Goal: Transaction & Acquisition: Purchase product/service

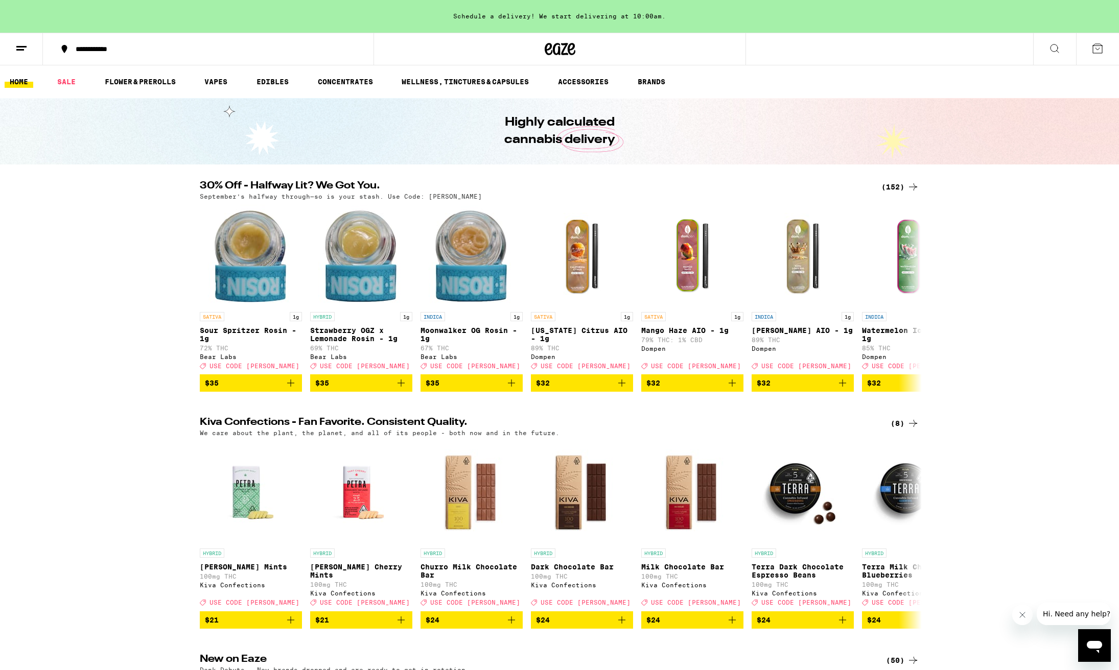
click at [893, 187] on div "(152)" at bounding box center [900, 187] width 38 height 12
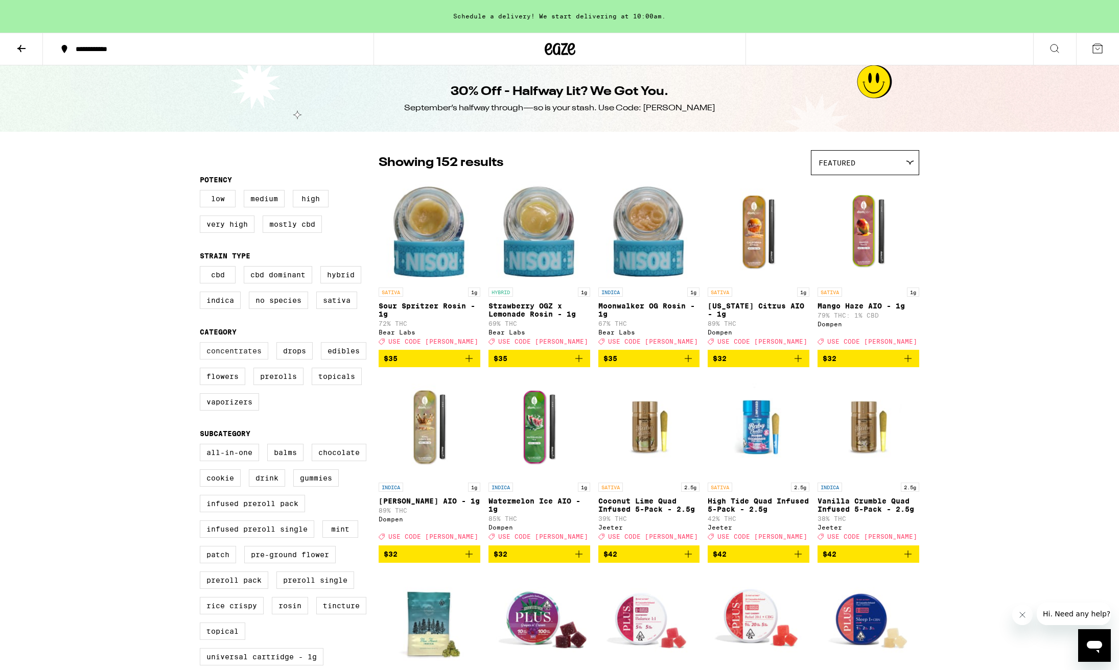
click at [236, 360] on label "Concentrates" at bounding box center [234, 350] width 68 height 17
click at [202, 344] on input "Concentrates" at bounding box center [202, 344] width 1 height 1
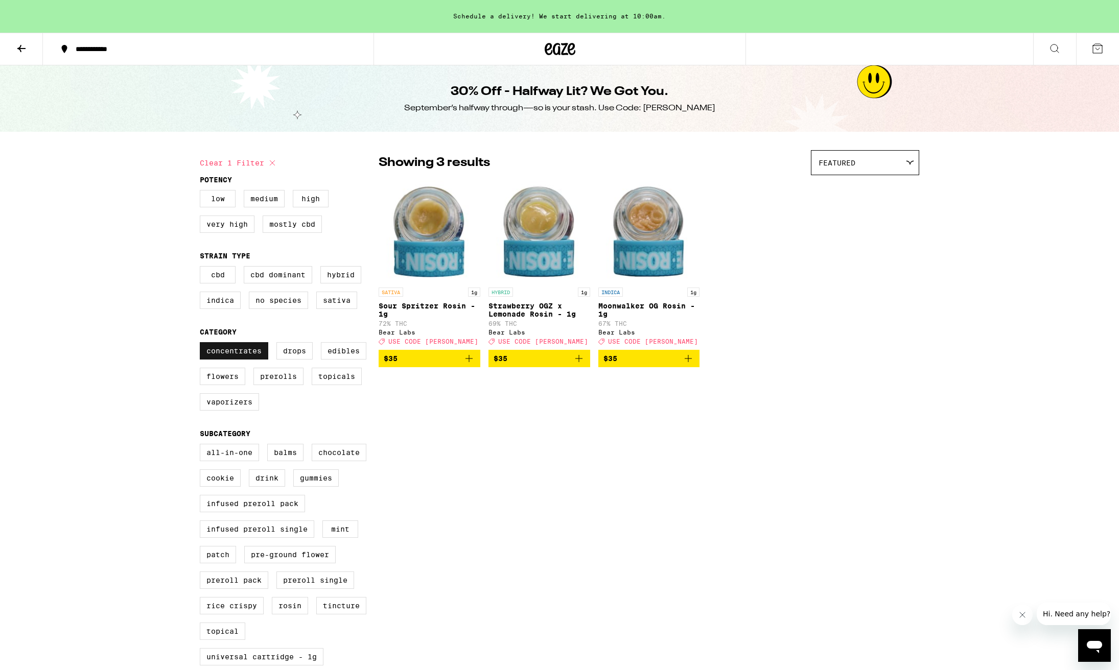
click at [236, 360] on label "Concentrates" at bounding box center [234, 350] width 68 height 17
click at [202, 344] on input "Concentrates" at bounding box center [202, 344] width 1 height 1
checkbox input "false"
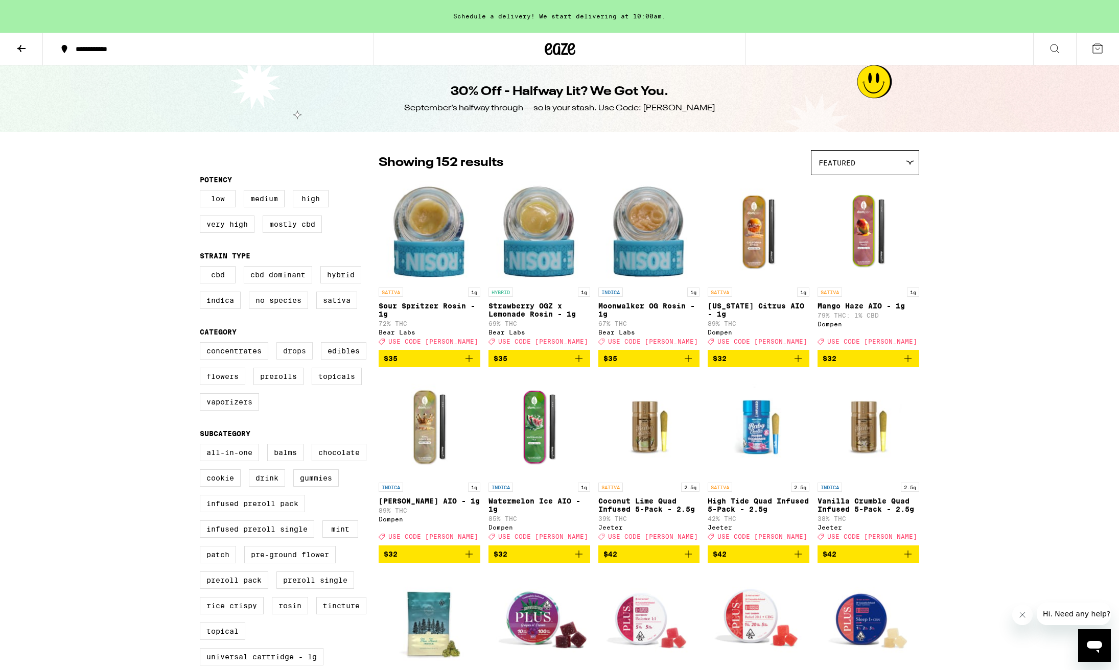
click at [299, 360] on label "Drops" at bounding box center [294, 350] width 36 height 17
click at [202, 344] on input "Drops" at bounding box center [202, 344] width 1 height 1
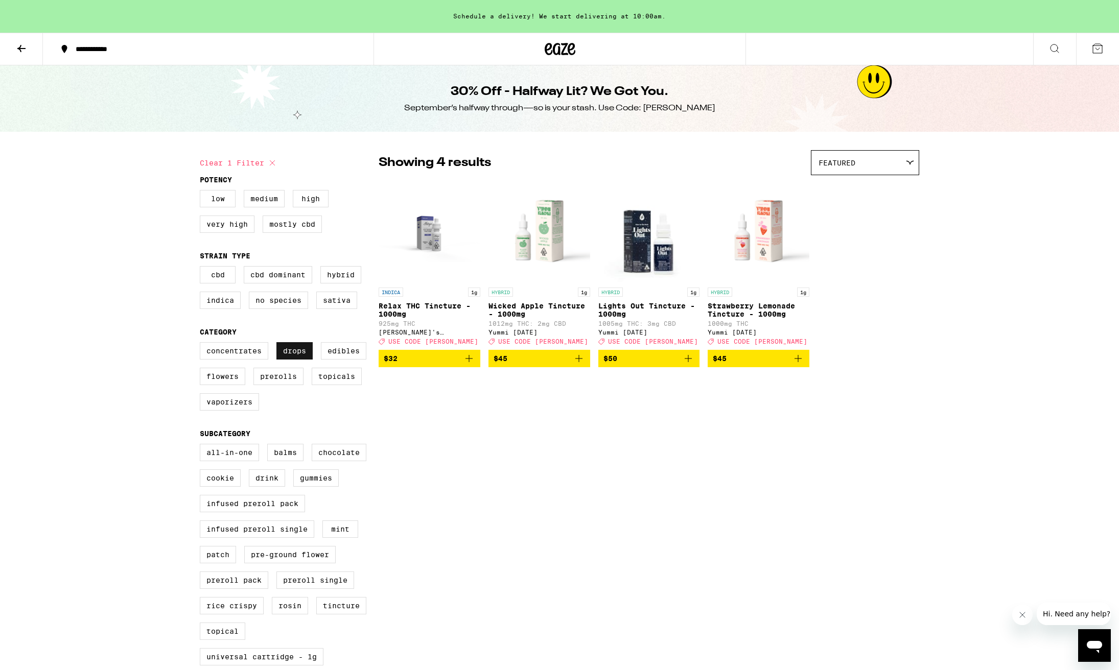
click at [299, 360] on label "Drops" at bounding box center [294, 350] width 36 height 17
click at [202, 344] on input "Drops" at bounding box center [202, 344] width 1 height 1
checkbox input "false"
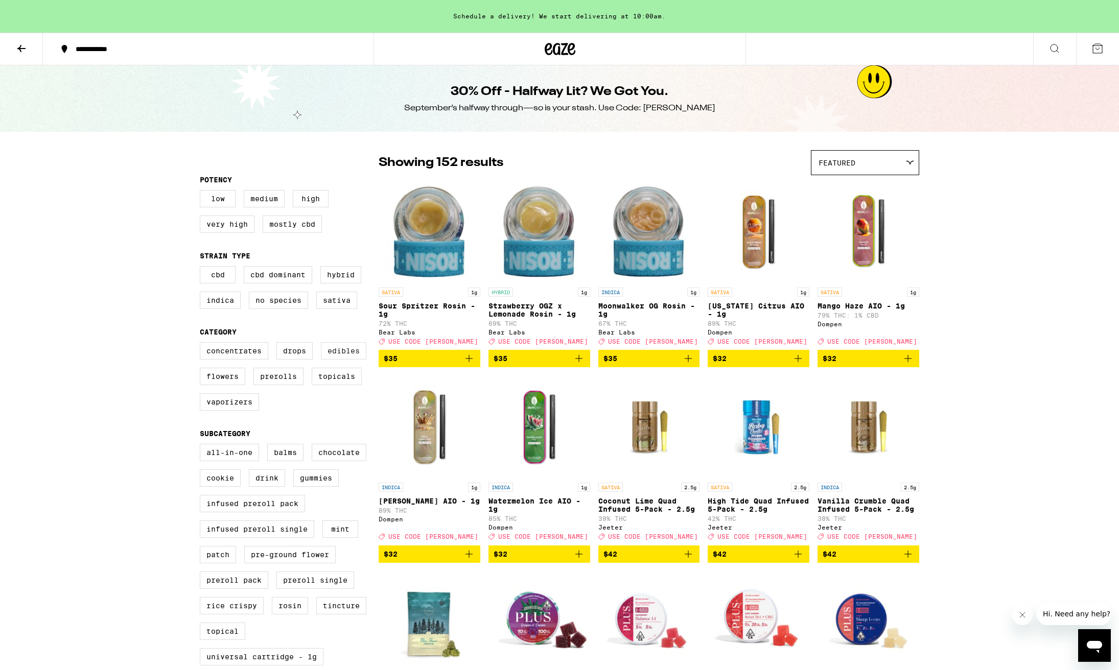
click at [333, 360] on label "Edibles" at bounding box center [343, 350] width 45 height 17
click at [202, 344] on input "Edibles" at bounding box center [202, 344] width 1 height 1
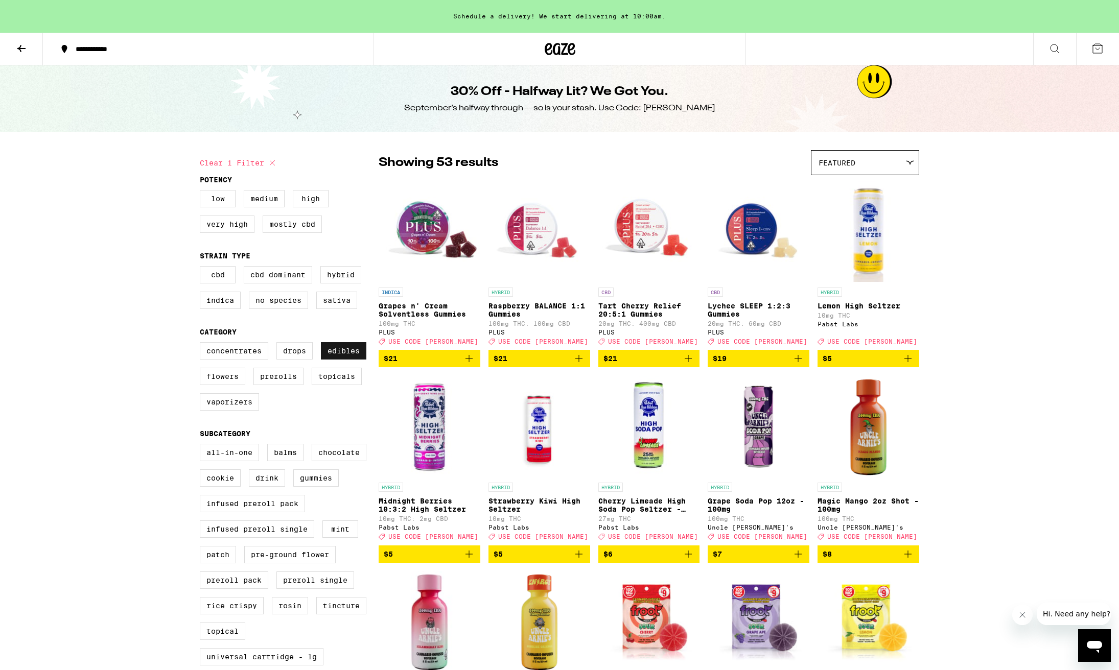
click at [335, 360] on label "Edibles" at bounding box center [343, 350] width 45 height 17
click at [202, 344] on input "Edibles" at bounding box center [202, 344] width 1 height 1
checkbox input "false"
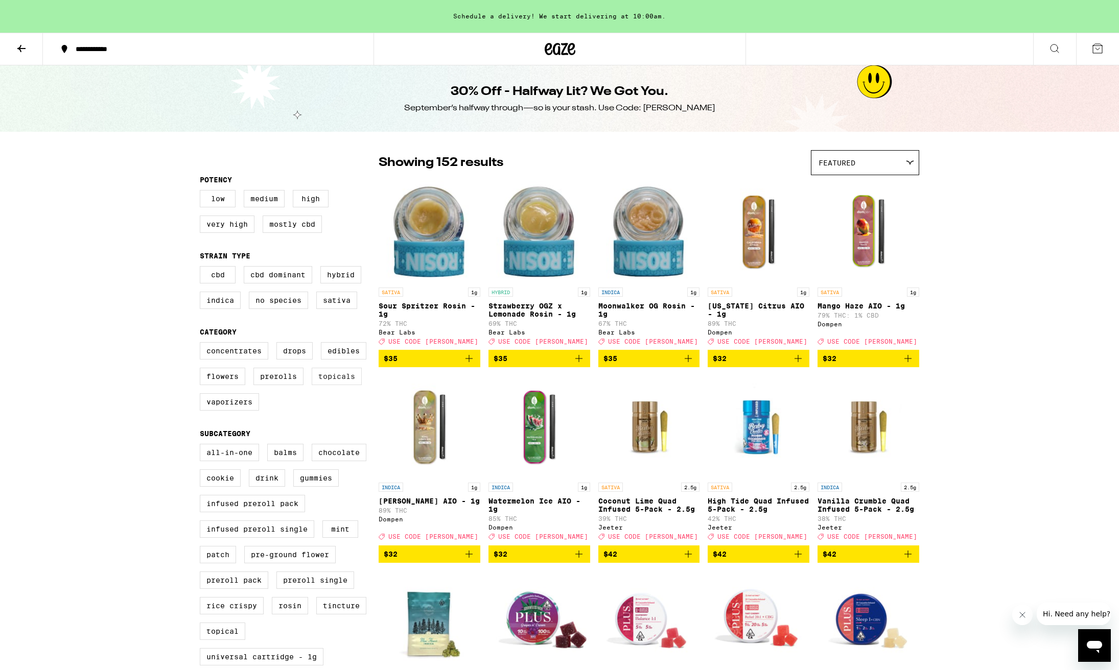
click at [337, 383] on label "Topicals" at bounding box center [337, 376] width 50 height 17
click at [202, 344] on input "Topicals" at bounding box center [202, 344] width 1 height 1
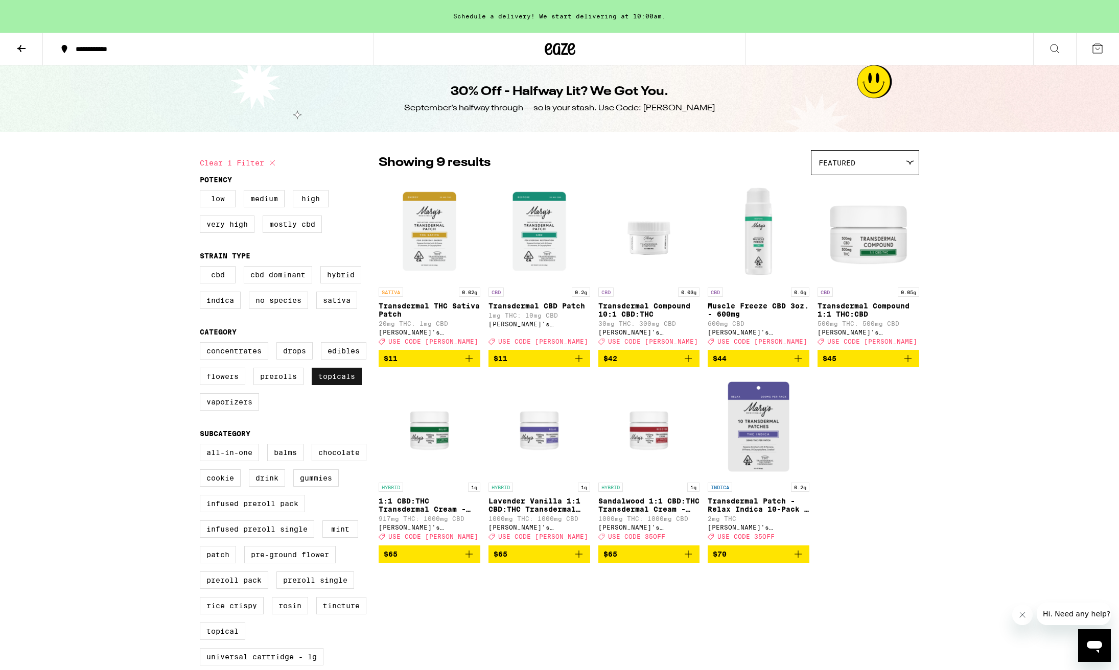
click at [337, 383] on label "Topicals" at bounding box center [337, 376] width 50 height 17
click at [202, 344] on input "Topicals" at bounding box center [202, 344] width 1 height 1
checkbox input "false"
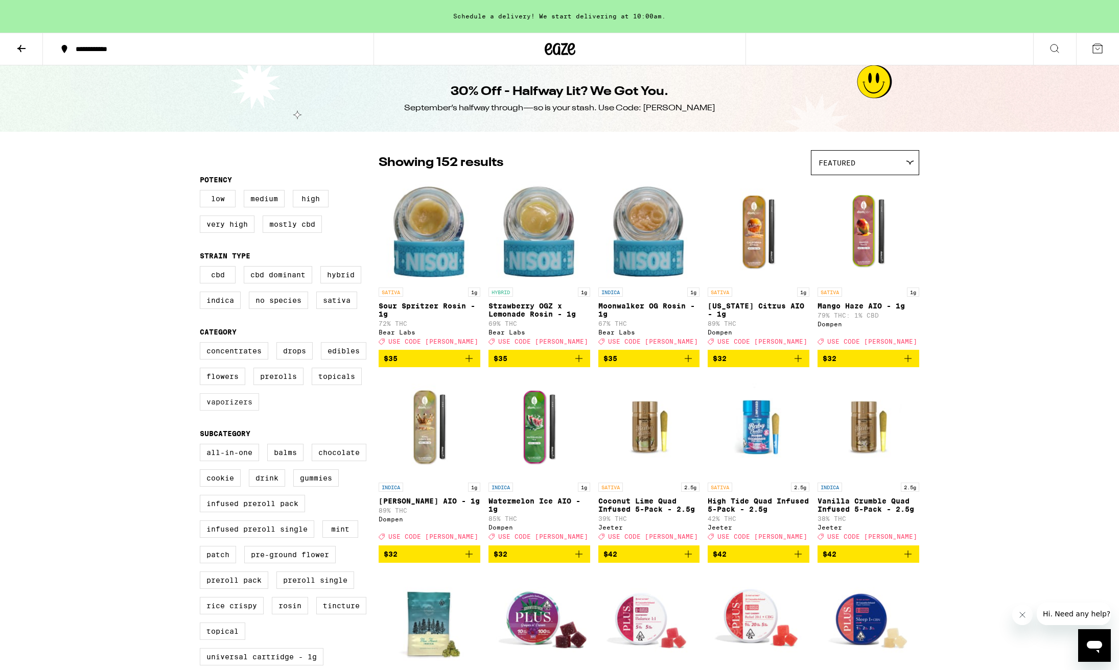
click at [234, 411] on label "Vaporizers" at bounding box center [229, 401] width 59 height 17
click at [202, 344] on input "Vaporizers" at bounding box center [202, 344] width 1 height 1
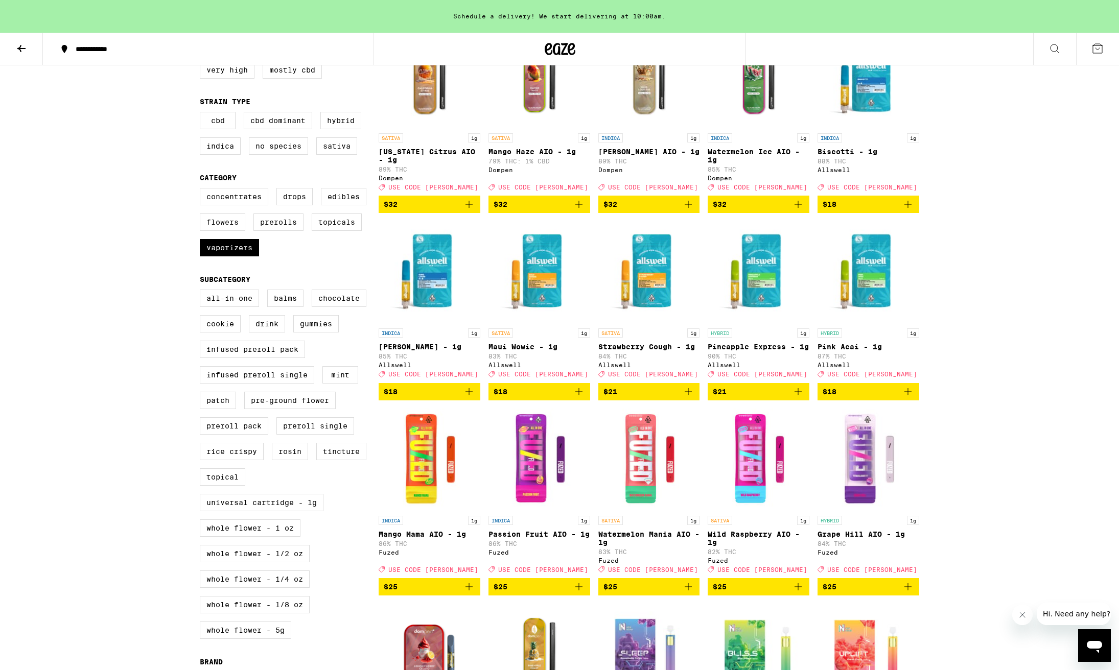
scroll to position [141, 0]
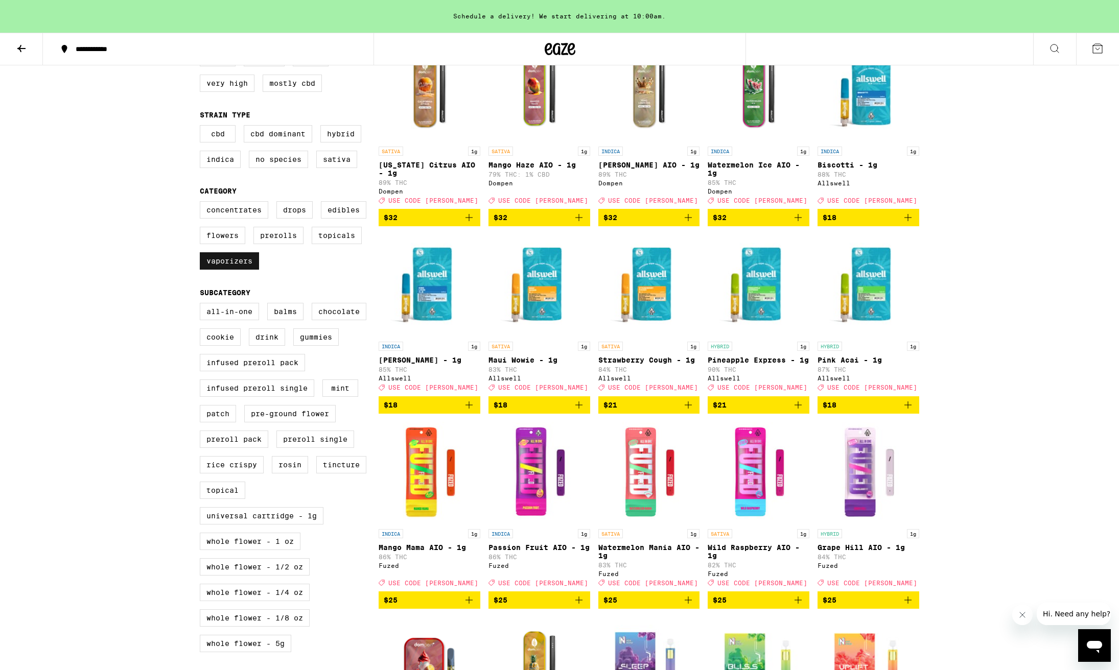
click at [237, 270] on label "Vaporizers" at bounding box center [229, 260] width 59 height 17
click at [202, 203] on input "Vaporizers" at bounding box center [202, 203] width 1 height 1
checkbox input "false"
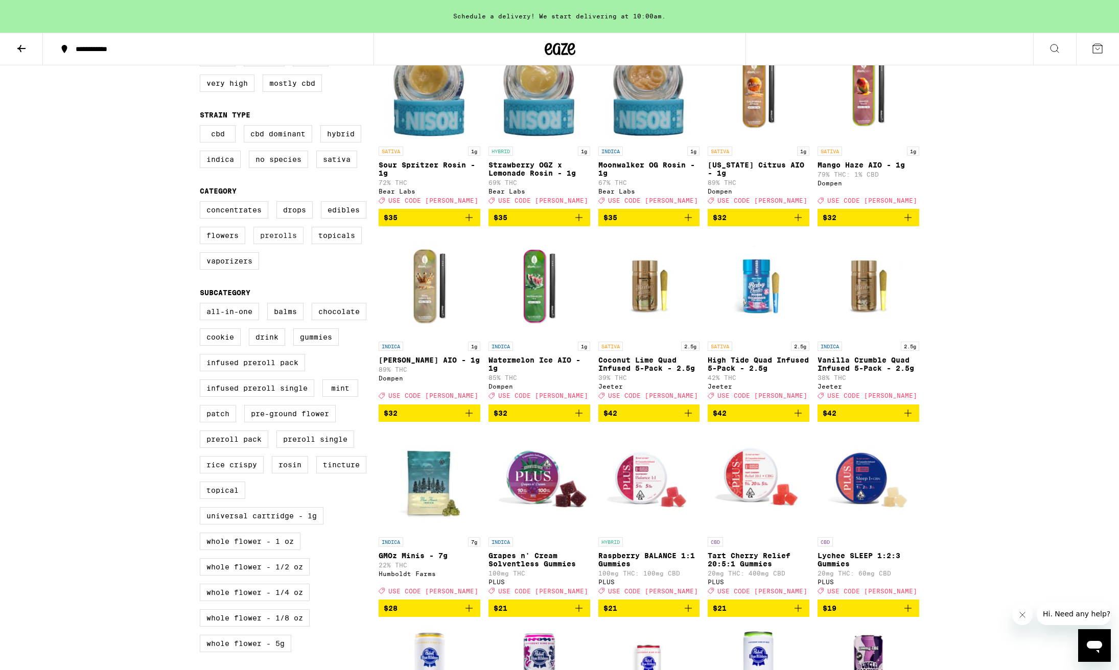
click at [277, 244] on label "Prerolls" at bounding box center [278, 235] width 50 height 17
click at [202, 203] on input "Prerolls" at bounding box center [202, 203] width 1 height 1
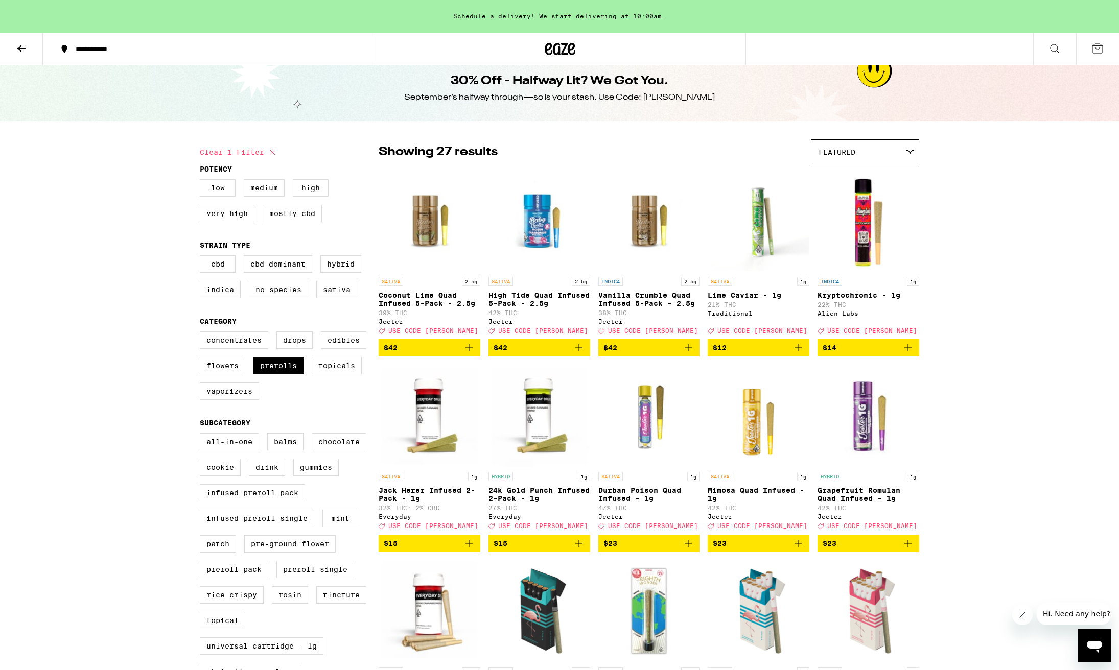
scroll to position [15, 0]
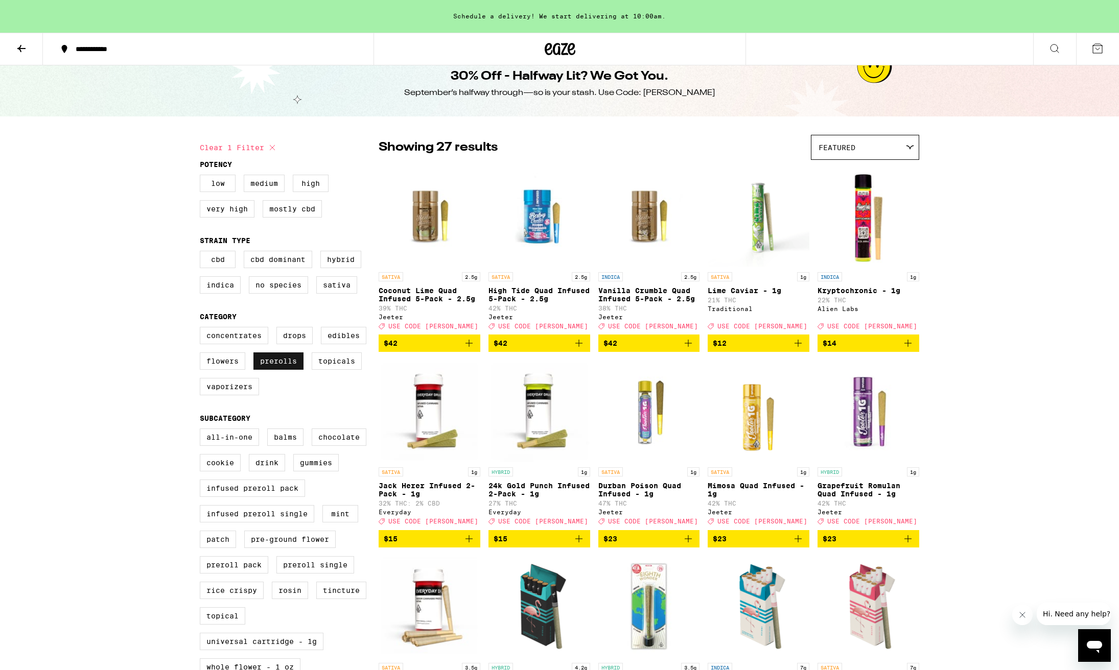
click at [283, 370] on label "Prerolls" at bounding box center [278, 361] width 50 height 17
click at [202, 329] on input "Prerolls" at bounding box center [202, 329] width 1 height 1
checkbox input "false"
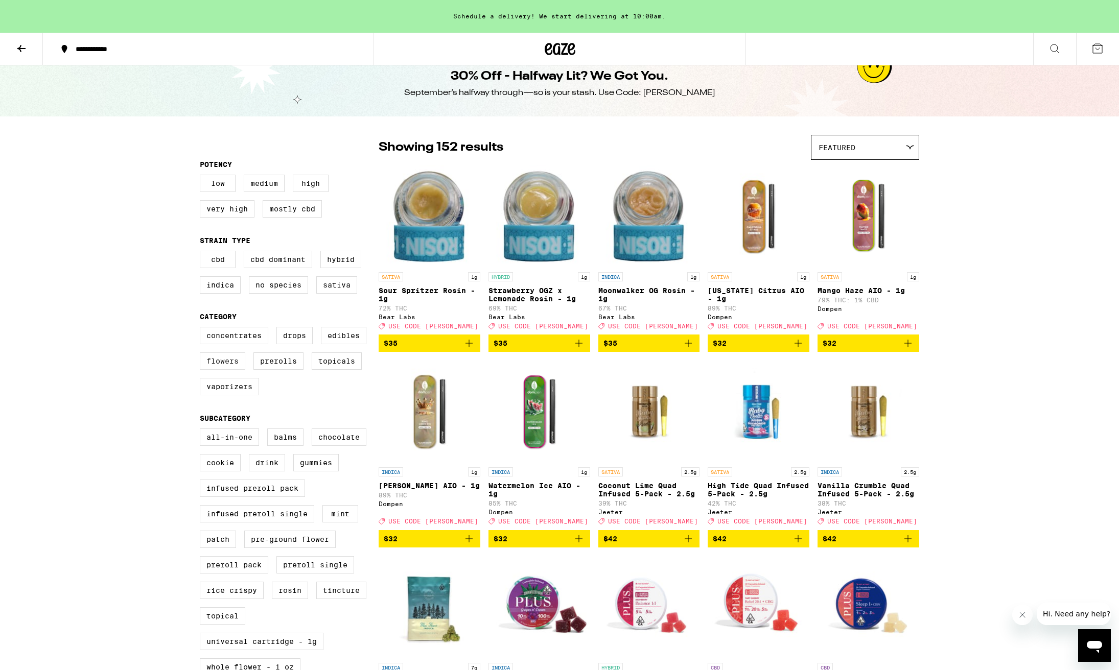
click at [225, 369] on label "Flowers" at bounding box center [222, 361] width 45 height 17
click at [202, 329] on input "Flowers" at bounding box center [202, 329] width 1 height 1
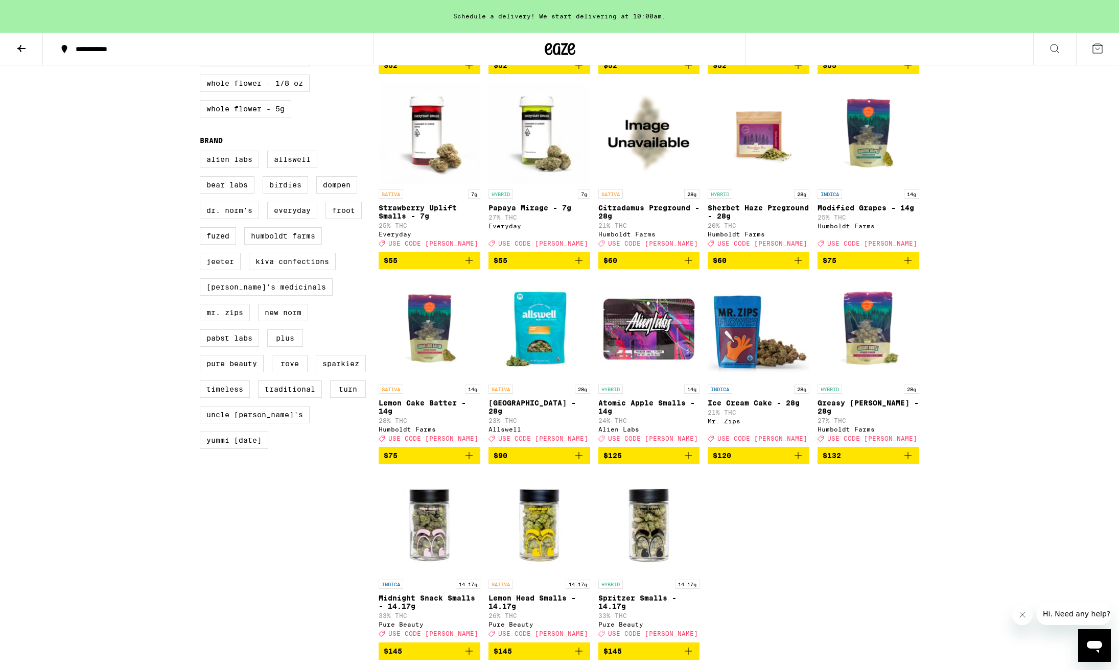
scroll to position [707, 0]
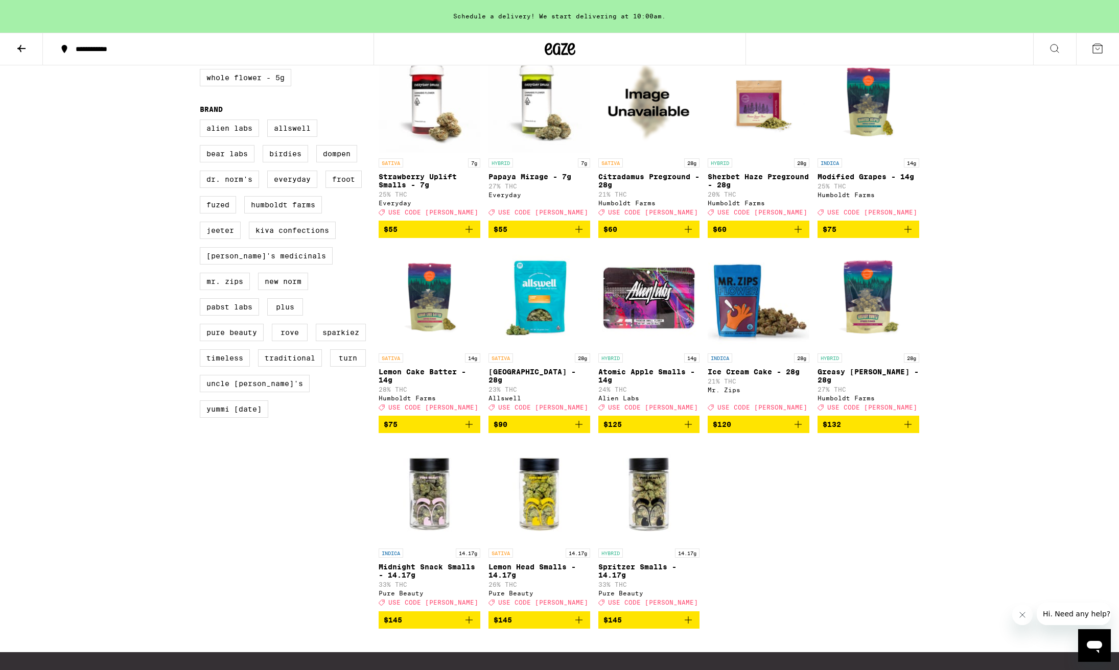
click at [470, 431] on icon "Add to bag" at bounding box center [469, 425] width 12 height 12
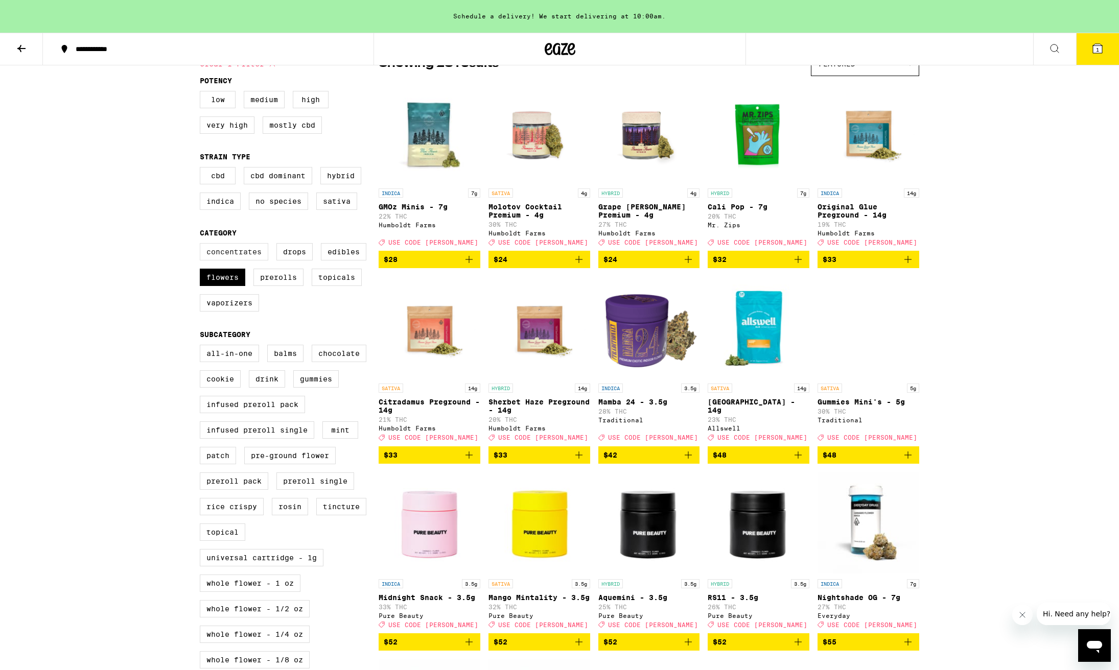
scroll to position [103, 0]
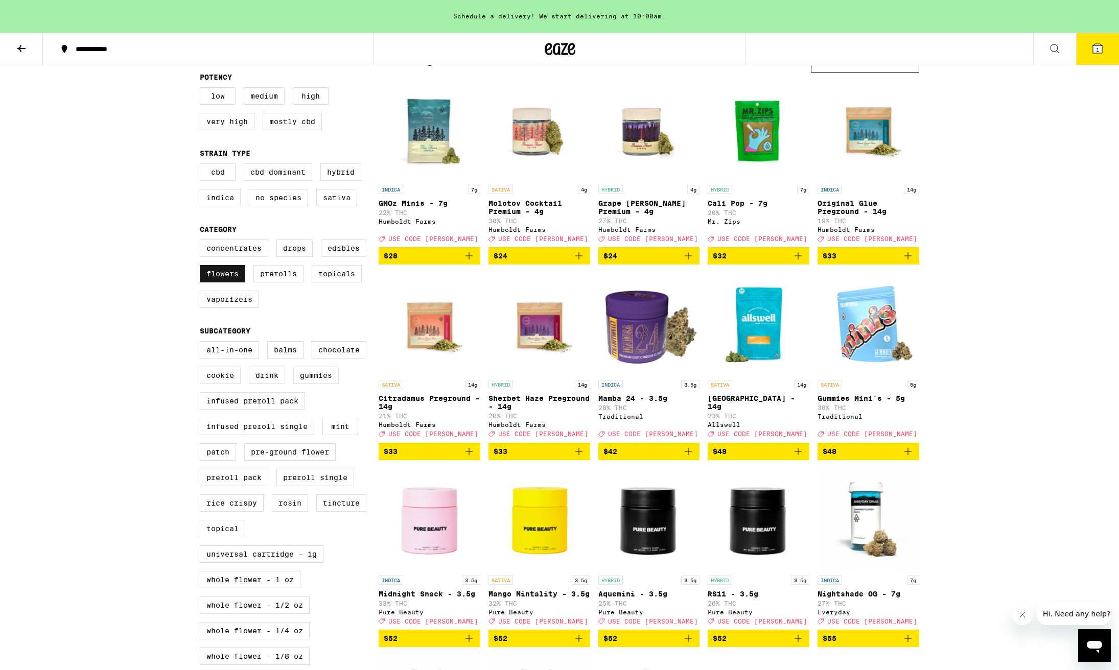
click at [230, 283] on label "Flowers" at bounding box center [222, 273] width 45 height 17
click at [202, 242] on input "Flowers" at bounding box center [202, 241] width 1 height 1
checkbox input "false"
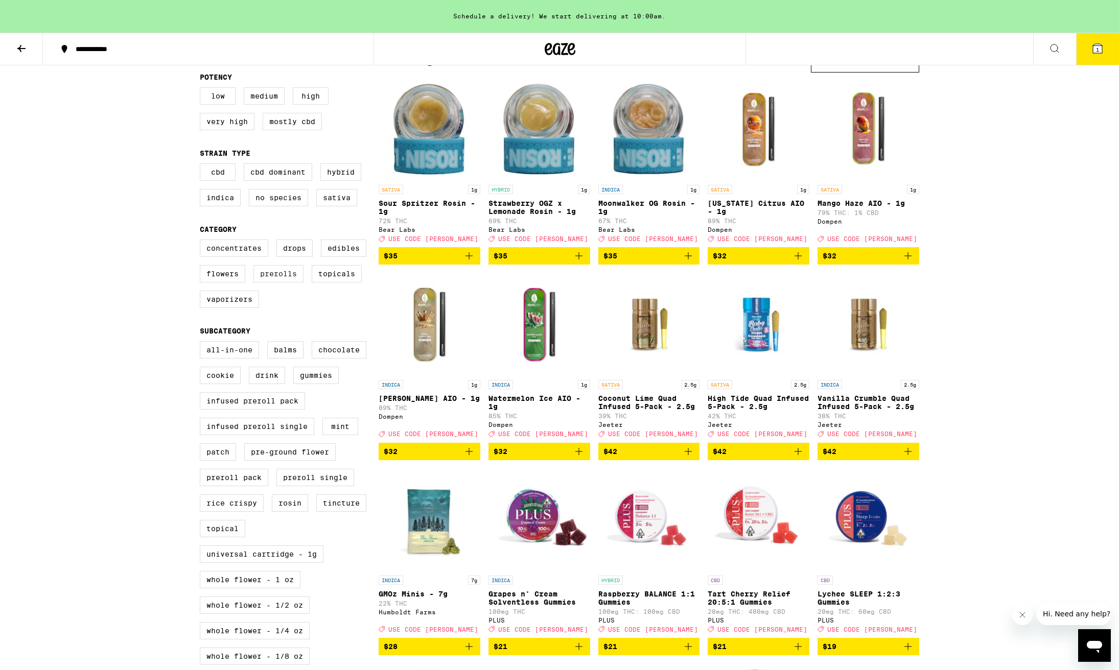
click at [272, 283] on label "Prerolls" at bounding box center [278, 273] width 50 height 17
click at [202, 242] on input "Prerolls" at bounding box center [202, 241] width 1 height 1
checkbox input "true"
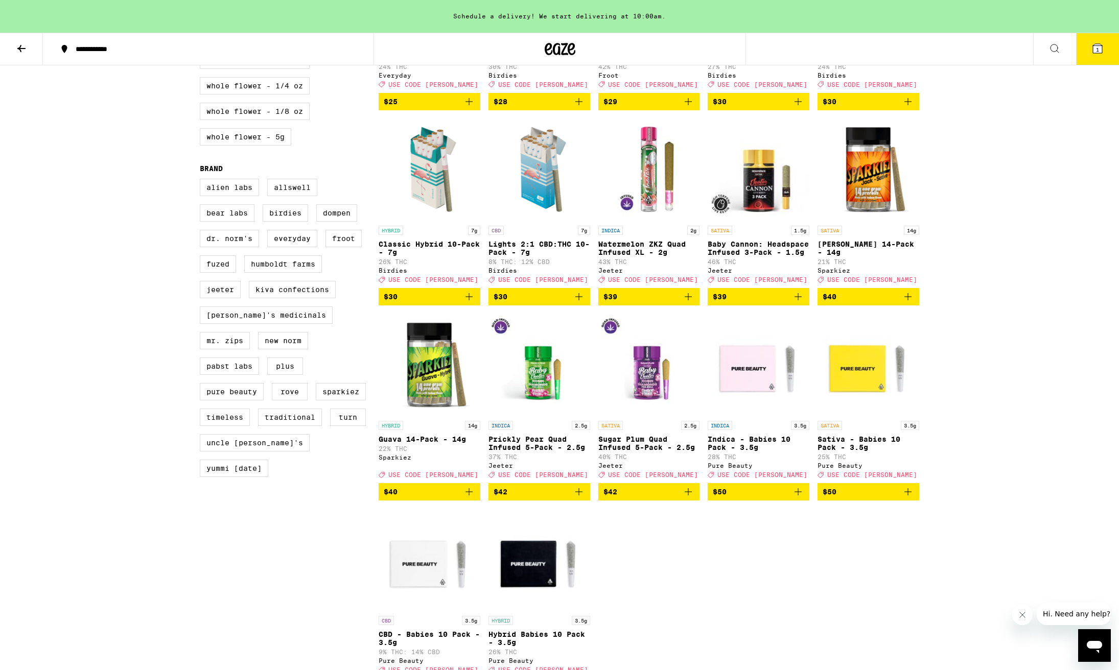
scroll to position [622, 0]
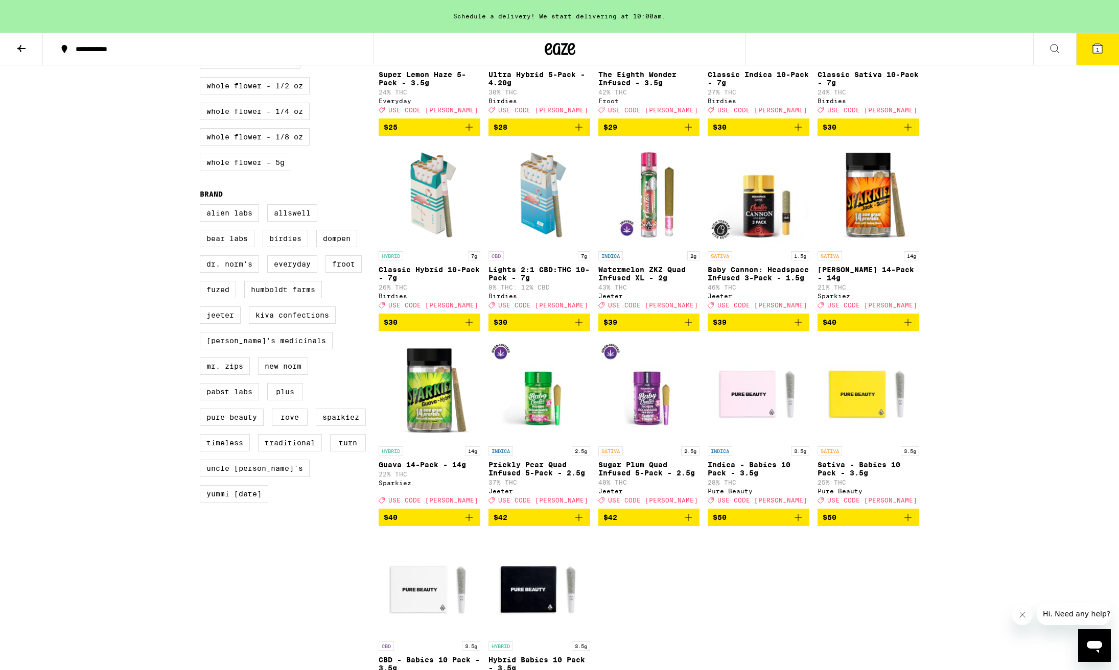
click at [909, 326] on icon "Add to bag" at bounding box center [907, 322] width 7 height 7
click at [1094, 51] on icon at bounding box center [1097, 48] width 9 height 9
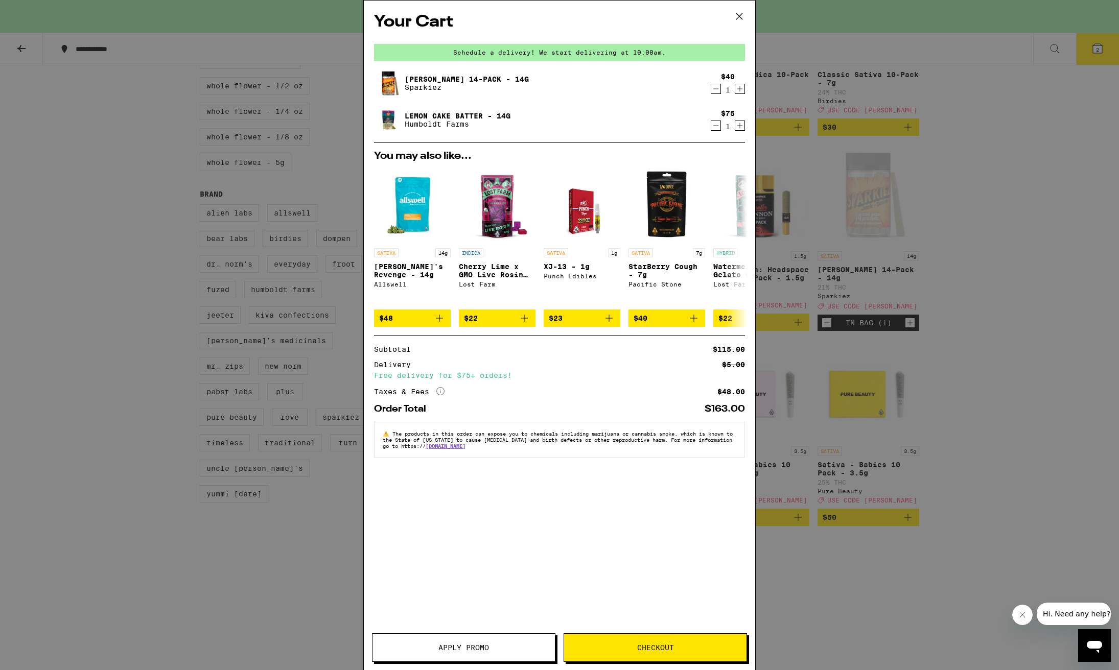
click at [448, 654] on button "Apply Promo" at bounding box center [463, 648] width 183 height 29
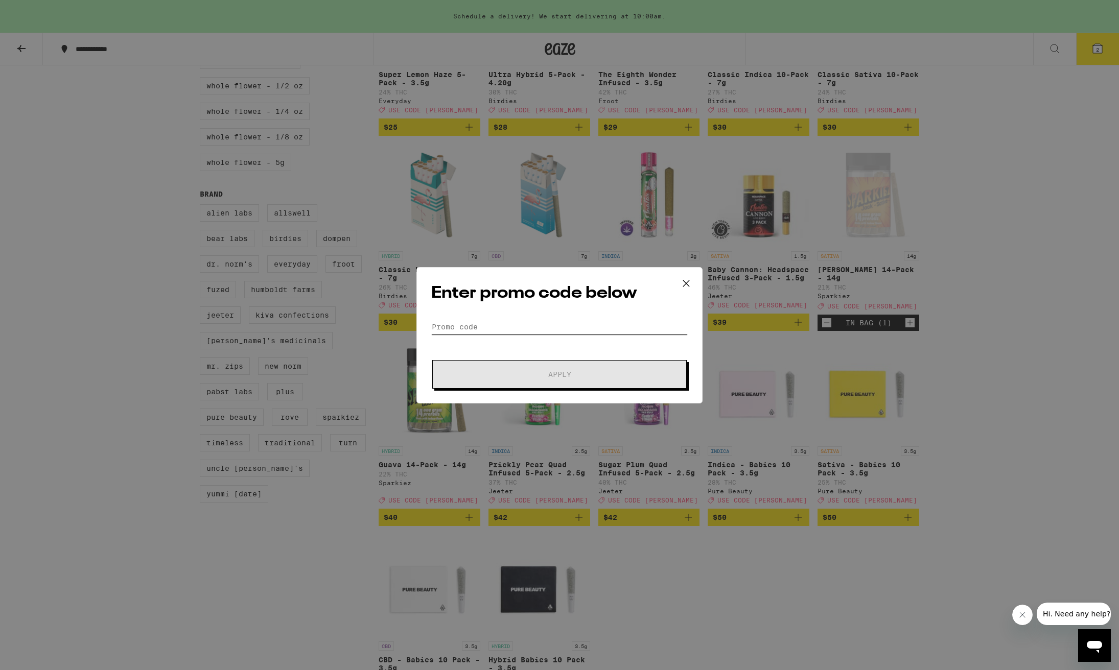
click at [455, 331] on input "Promo Code" at bounding box center [559, 326] width 257 height 15
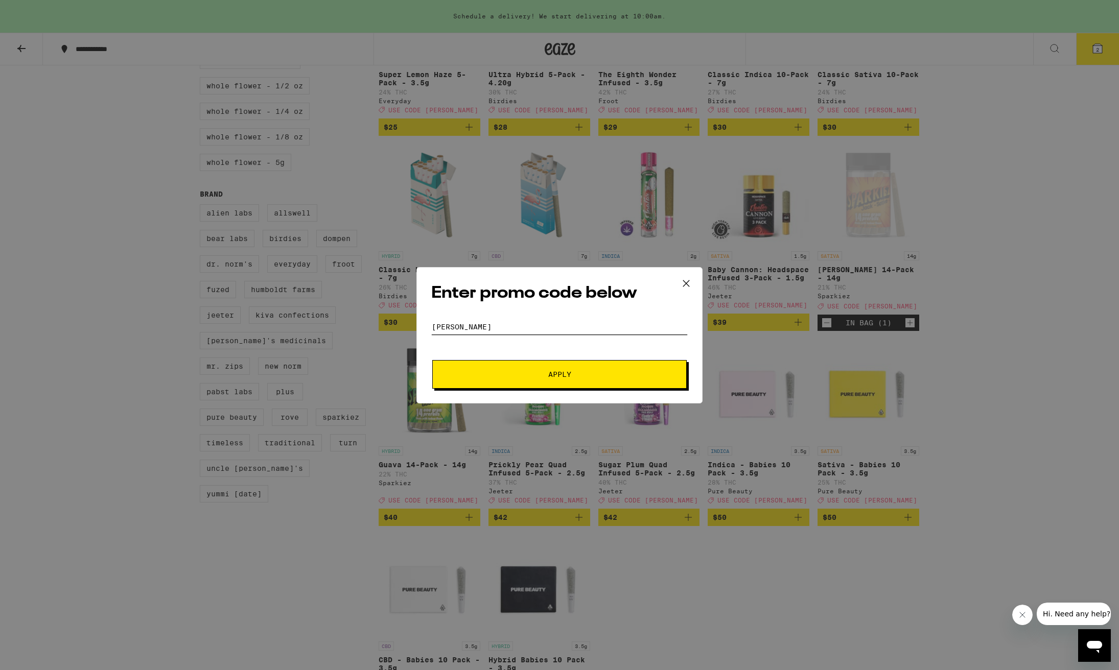
type input "[PERSON_NAME]"
click at [560, 375] on button "Apply" at bounding box center [559, 374] width 254 height 29
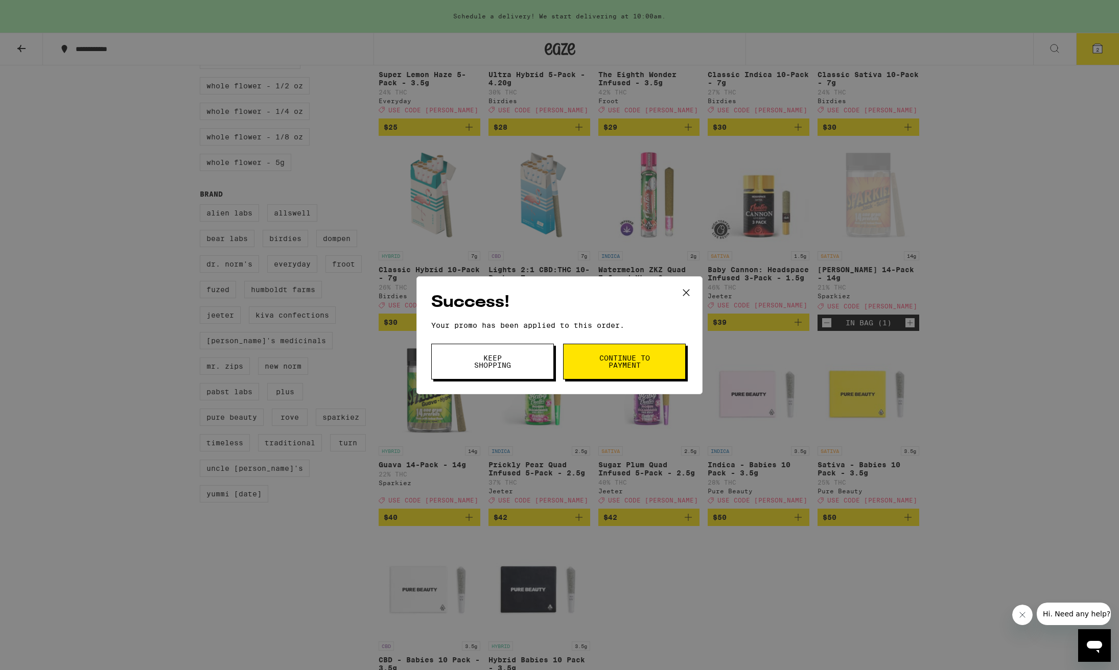
click at [585, 271] on div "Success! Your promo has been applied to this order. Promo Code [PERSON_NAME] Ke…" at bounding box center [559, 335] width 1119 height 670
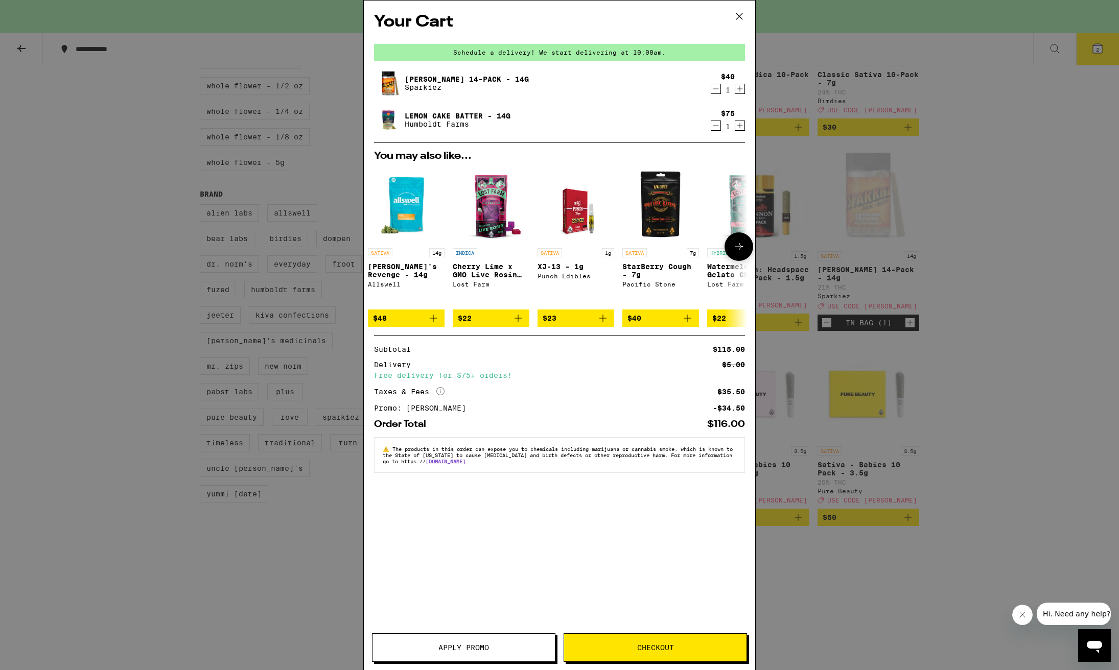
scroll to position [0, 5]
click at [1016, 260] on div "Your Cart Schedule a delivery! We start delivering at 10:00am. [PERSON_NAME] 14…" at bounding box center [559, 335] width 1119 height 670
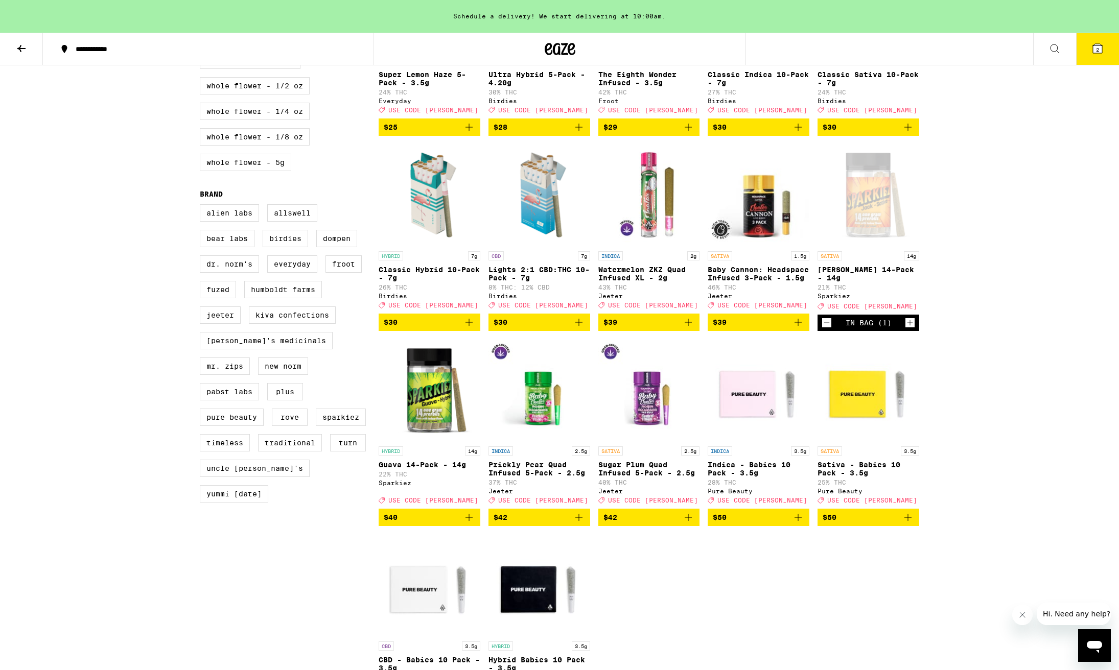
scroll to position [622, 0]
